Goal: Find specific page/section: Find specific page/section

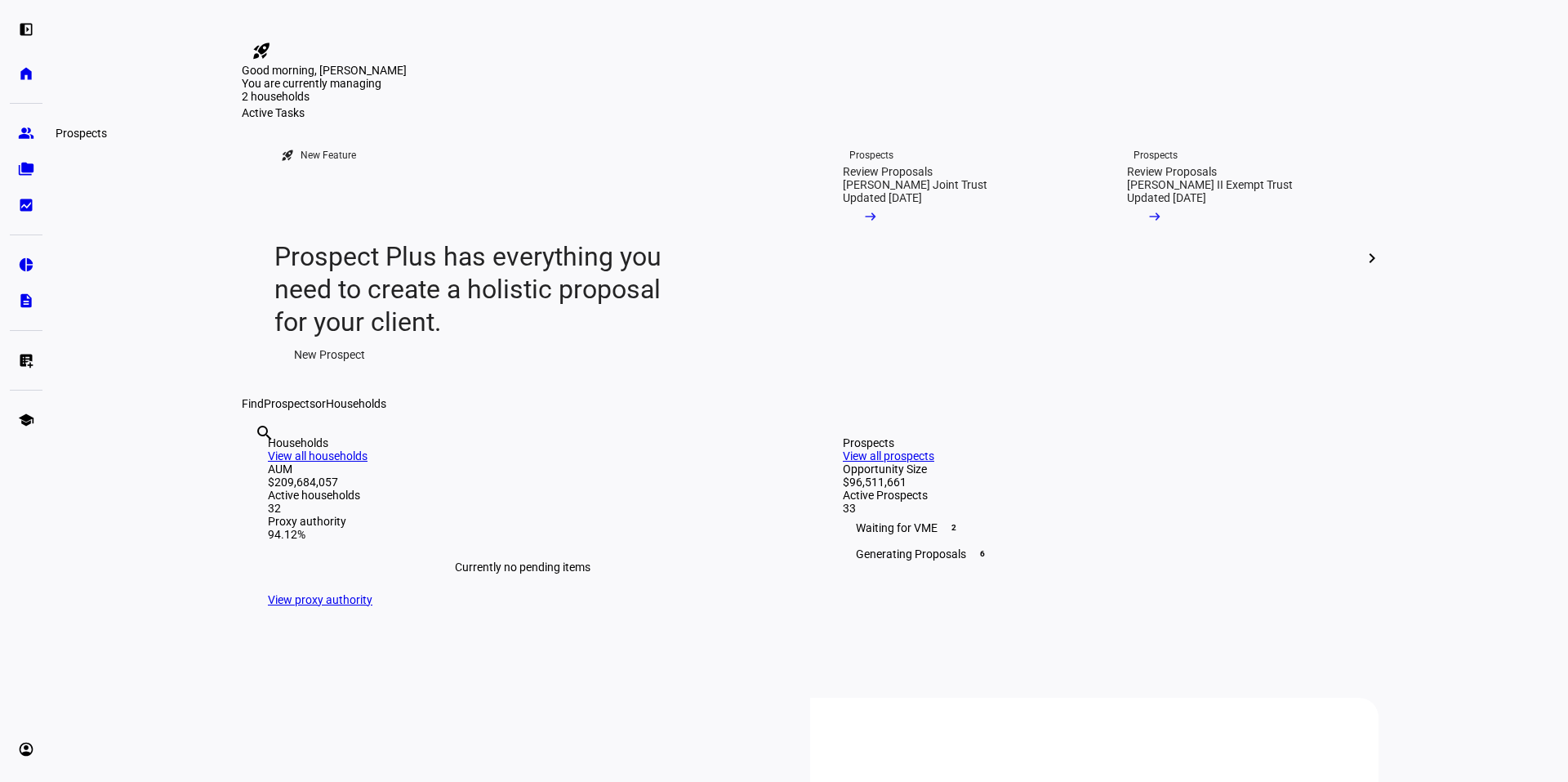
click at [33, 146] on link "group Prospects" at bounding box center [26, 133] width 33 height 33
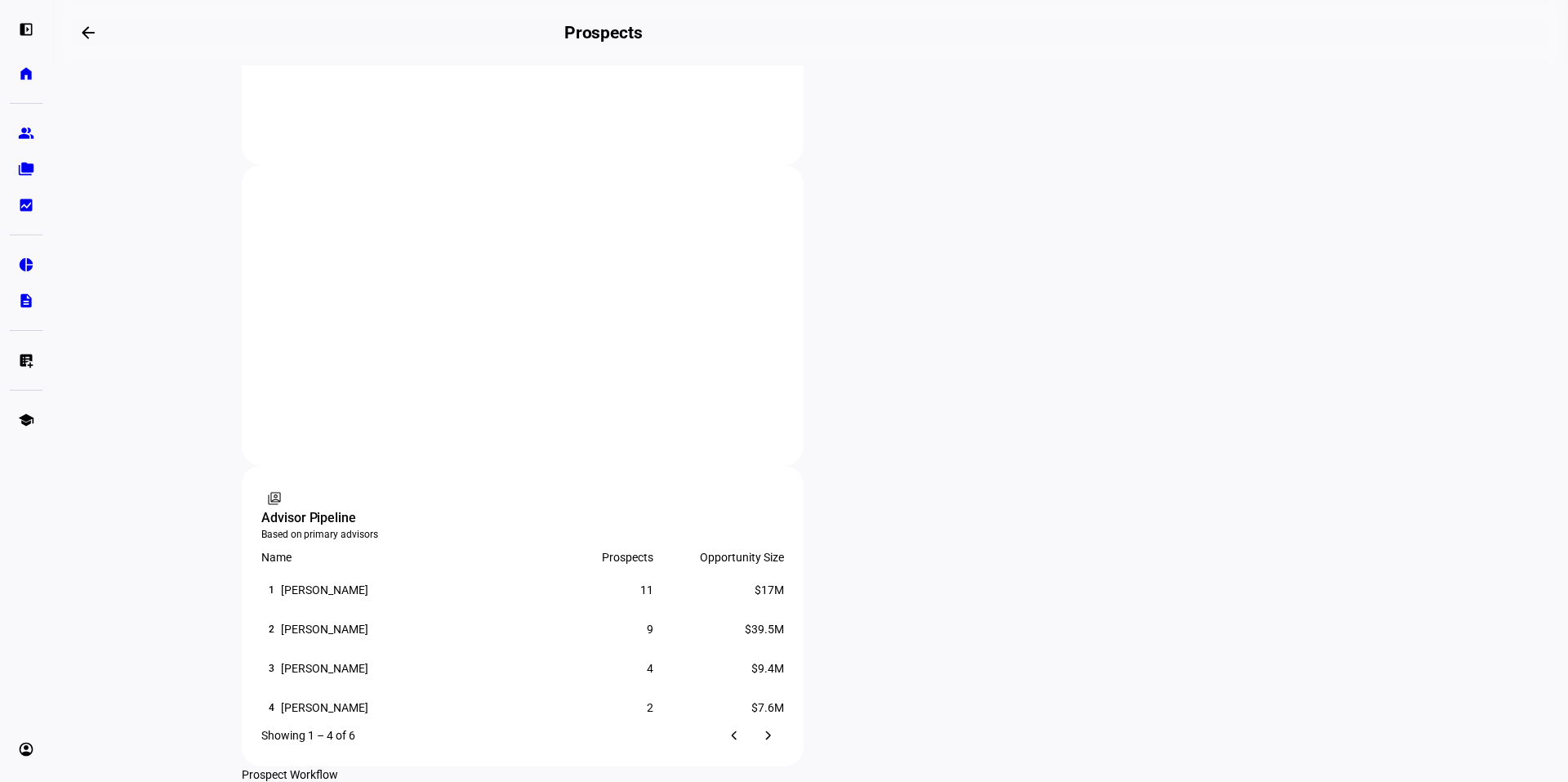
scroll to position [823, 0]
click at [24, 170] on eth-mat-symbol "folder_copy" at bounding box center [26, 170] width 16 height 16
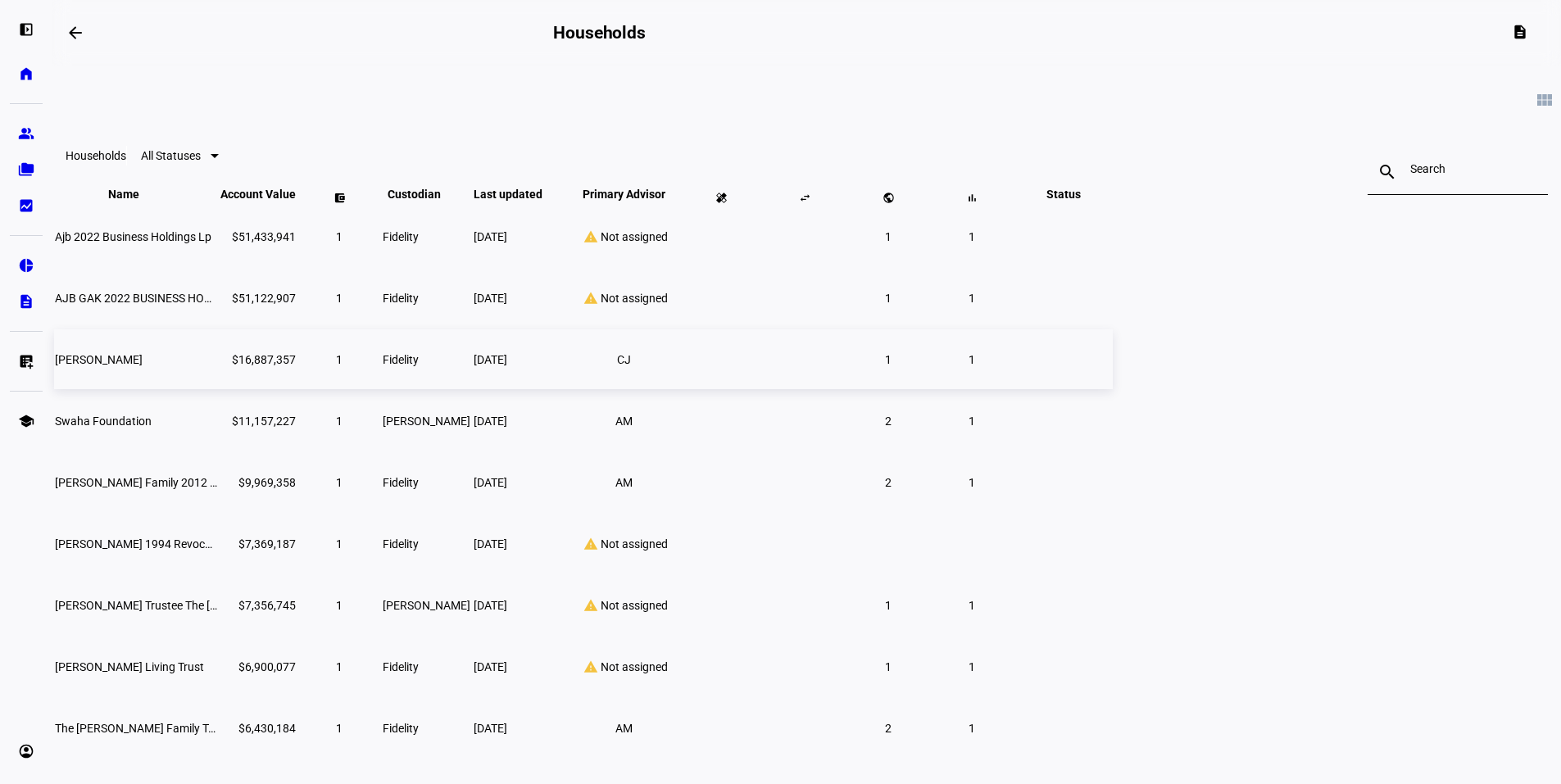
click at [218, 376] on td "[PERSON_NAME]" at bounding box center [135, 358] width 164 height 59
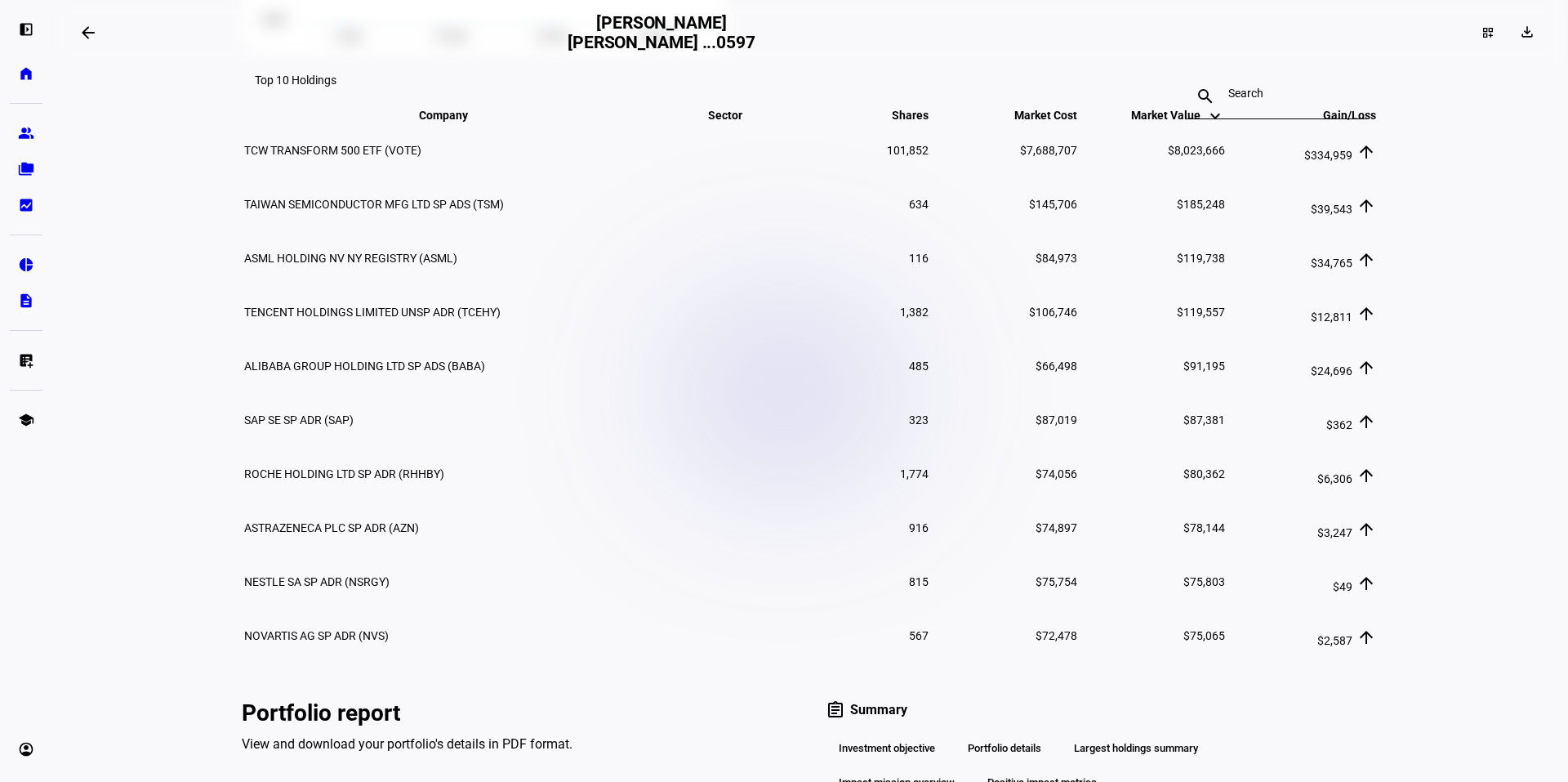
scroll to position [1005, 0]
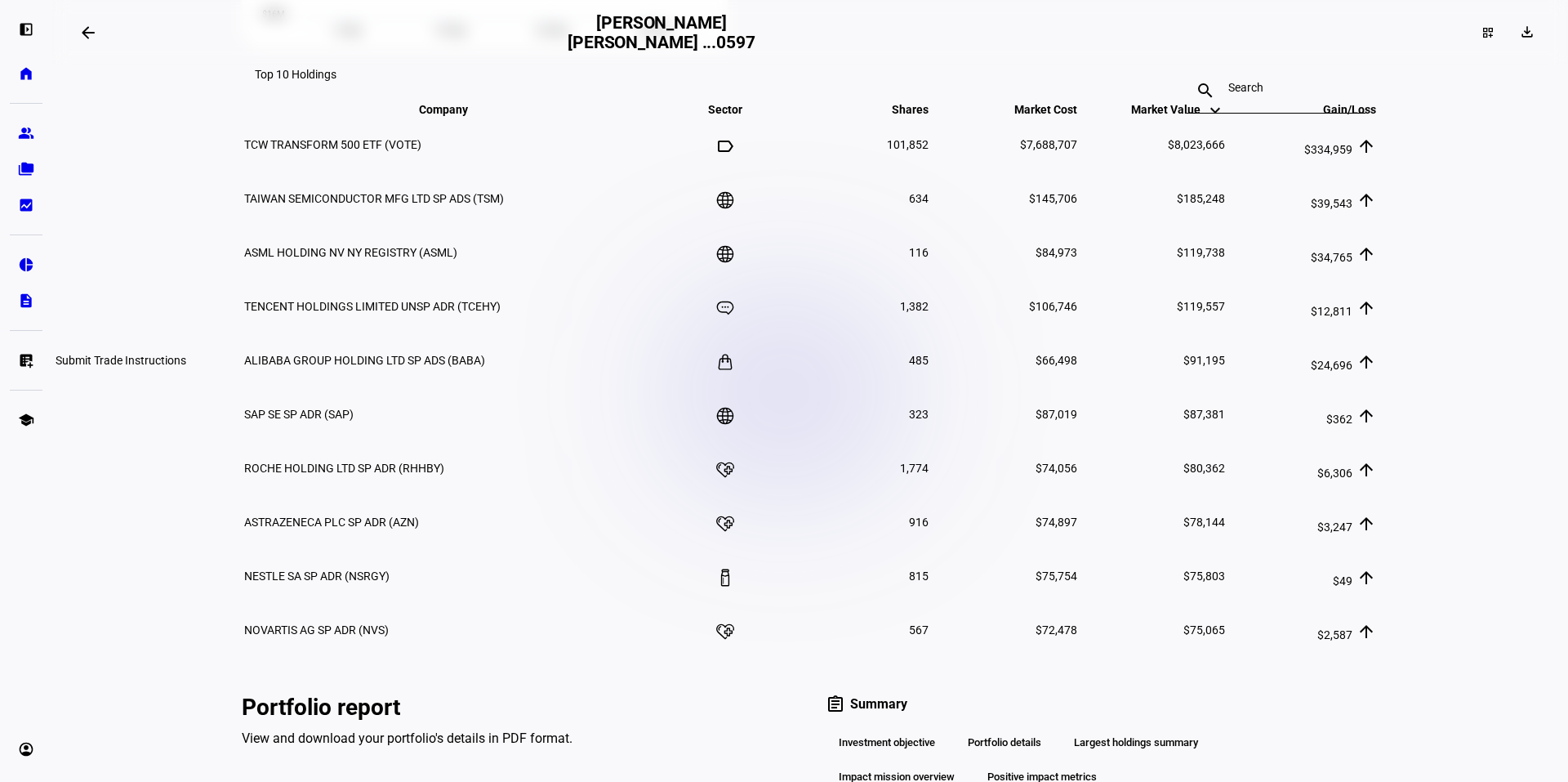
click at [26, 365] on eth-mat-symbol "list_alt_add" at bounding box center [26, 360] width 16 height 16
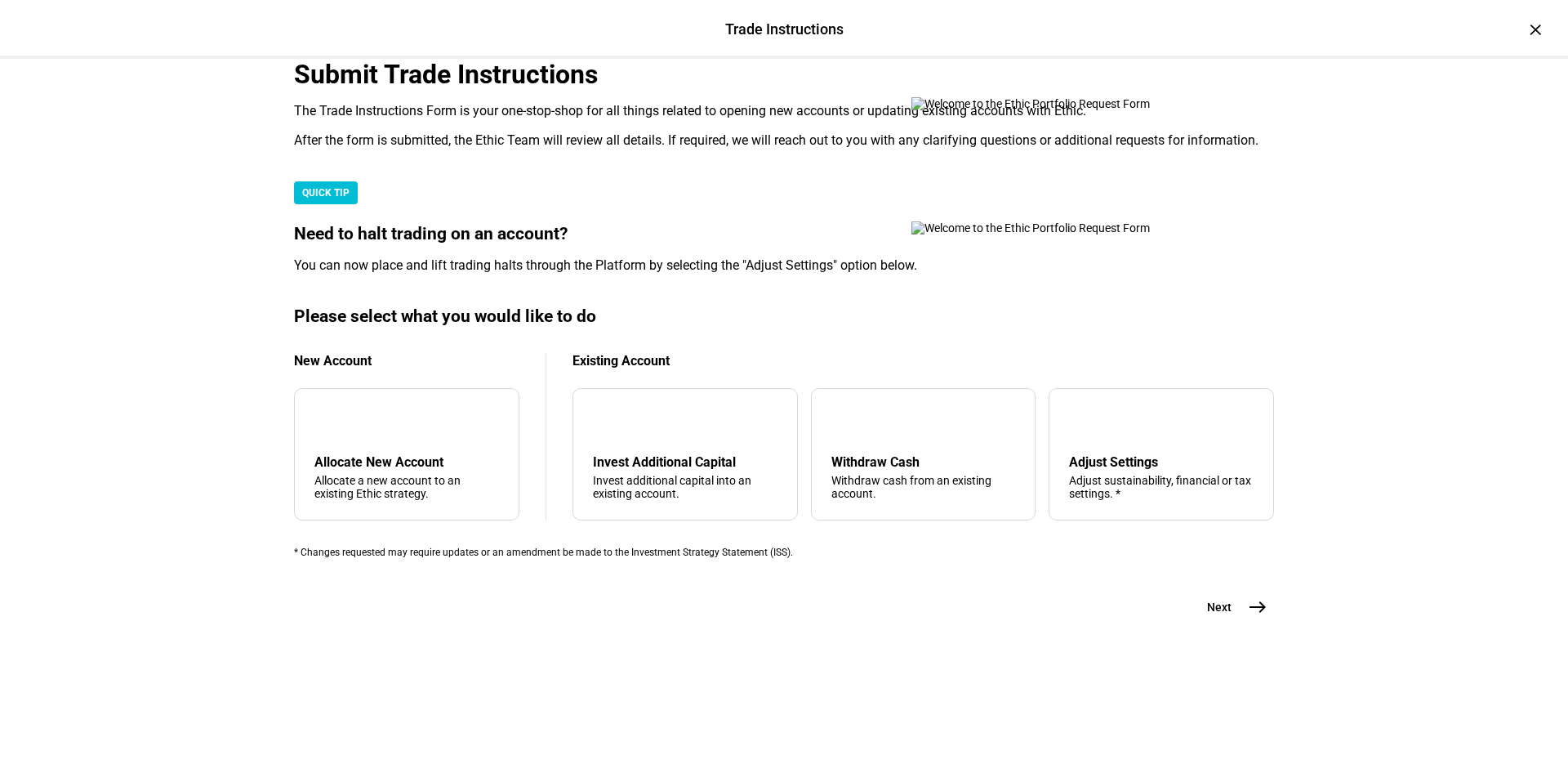
scroll to position [252, 0]
